Goal: Communication & Community: Answer question/provide support

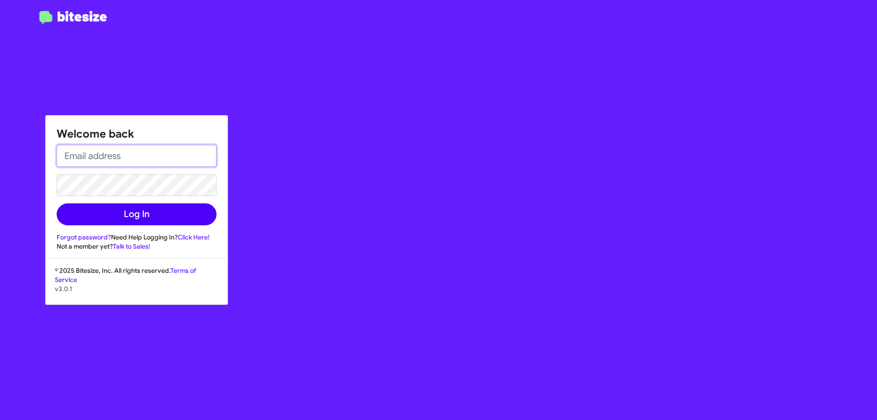
type input "[EMAIL_ADDRESS][DOMAIN_NAME]"
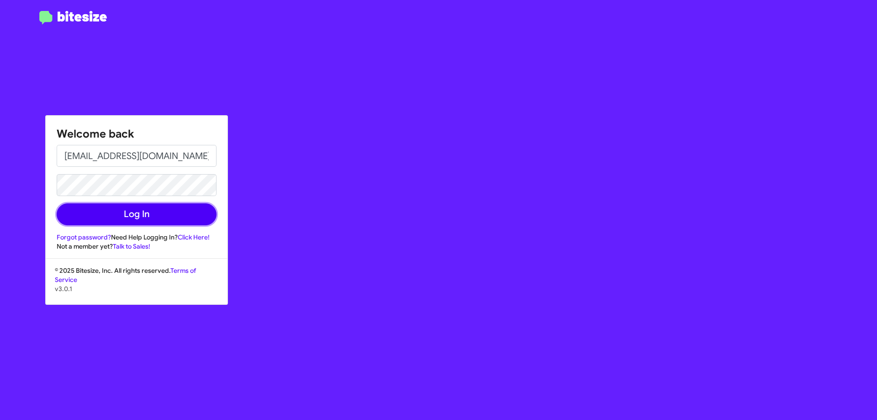
click at [196, 211] on button "Log In" at bounding box center [137, 214] width 160 height 22
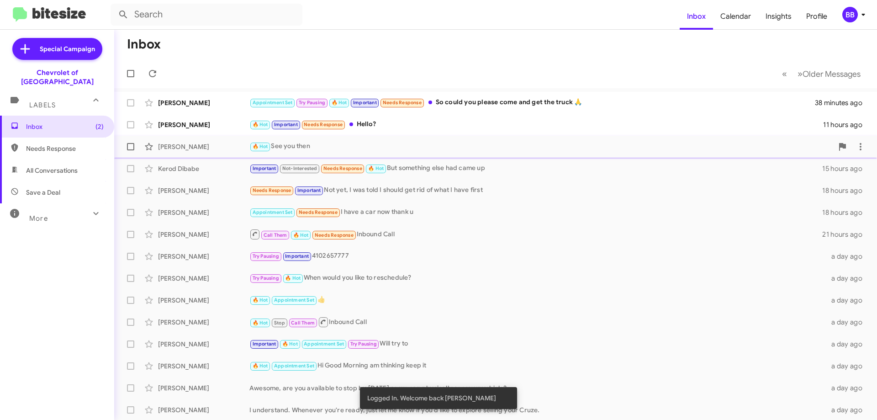
click at [357, 145] on div "🔥 Hot See you then" at bounding box center [541, 146] width 584 height 11
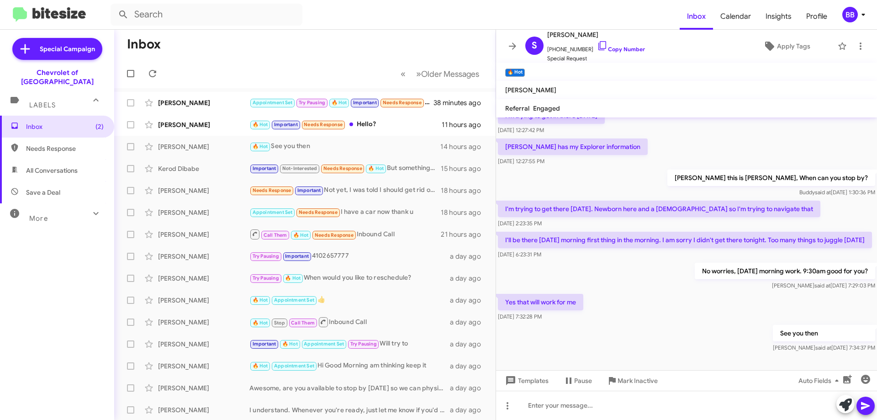
scroll to position [384, 0]
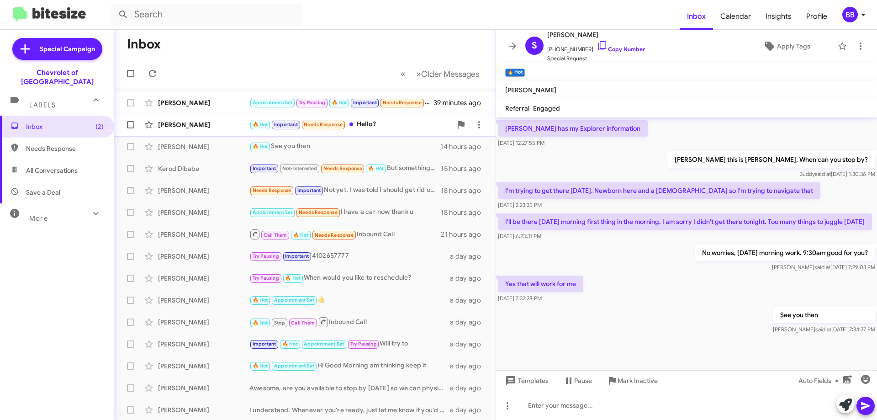
click at [400, 123] on div "🔥 Hot Important Needs Response Hello?" at bounding box center [350, 124] width 202 height 11
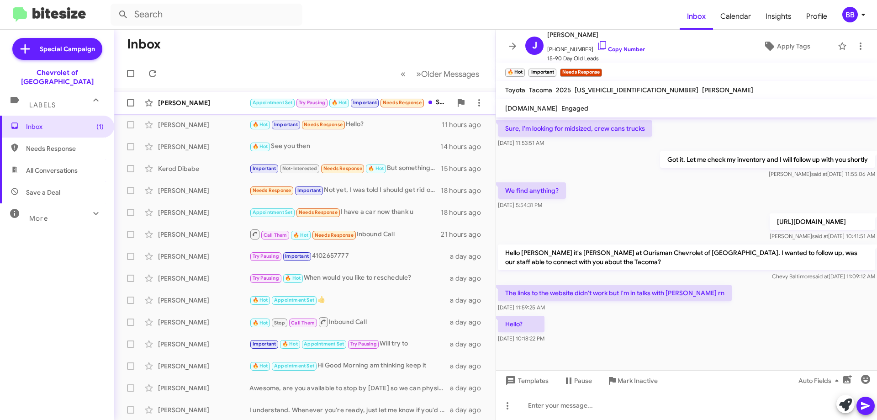
click at [425, 103] on span "Appointment Set Try Pausing 🔥 Hot Important Needs Response" at bounding box center [336, 102] width 175 height 11
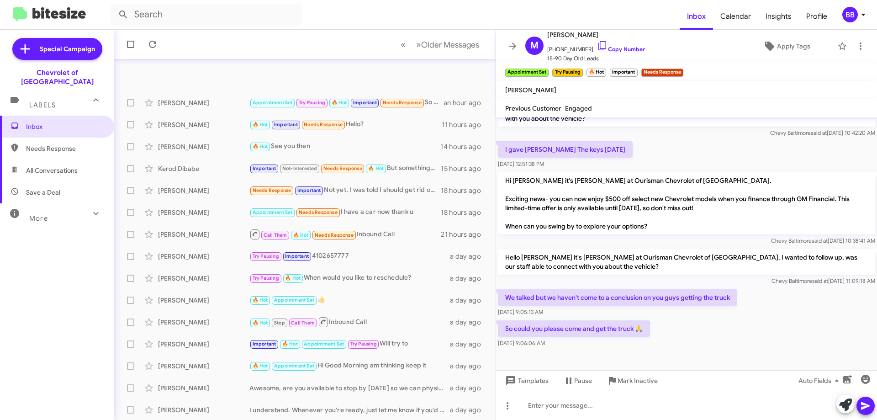
scroll to position [110, 0]
